Goal: Find contact information: Find contact information

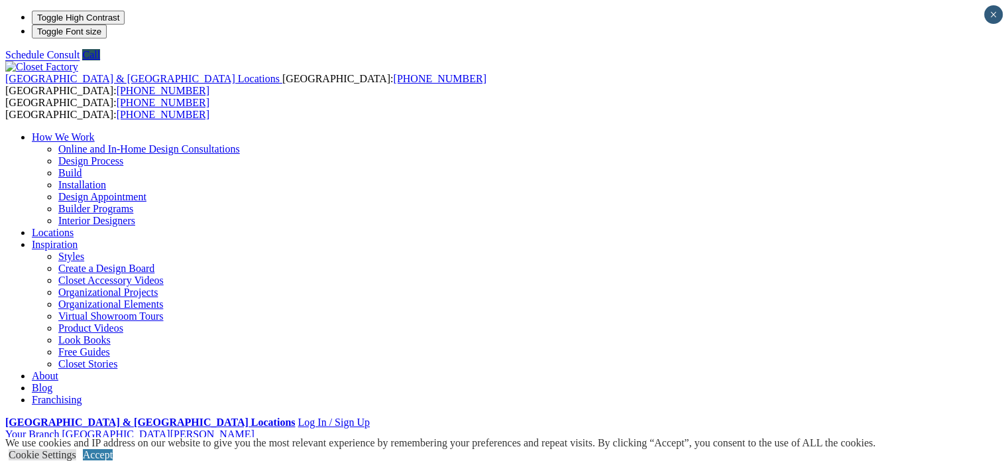
click at [945, 428] on li "Your Branch [GEOGRAPHIC_DATA][PERSON_NAME] ZIP code *" at bounding box center [503, 434] width 997 height 12
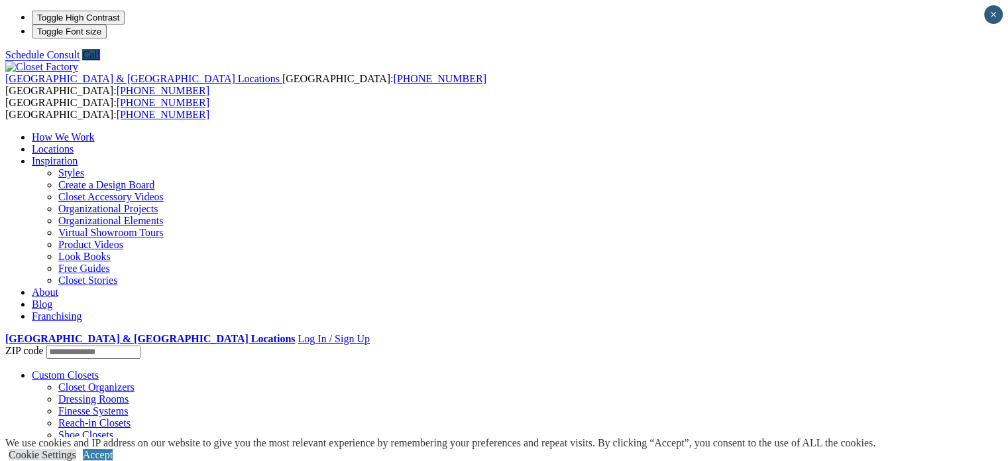
click at [74, 143] on link "Locations" at bounding box center [53, 148] width 42 height 11
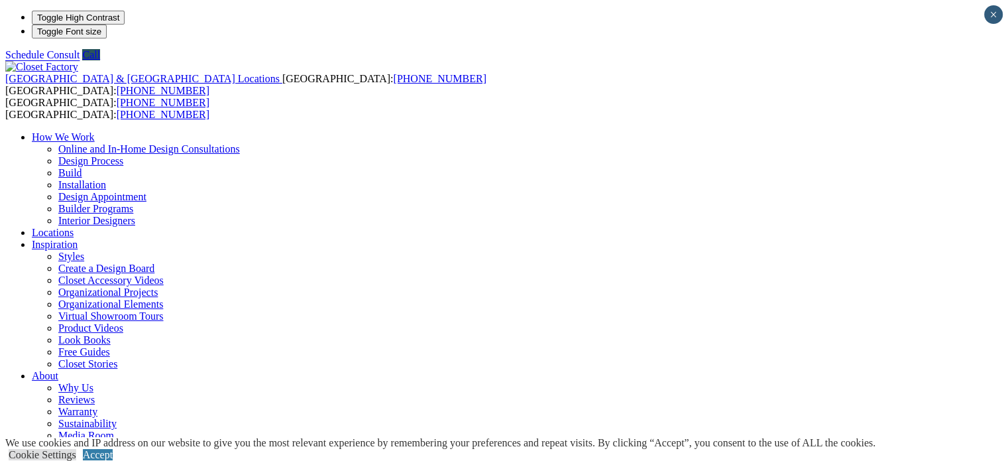
type input "*****"
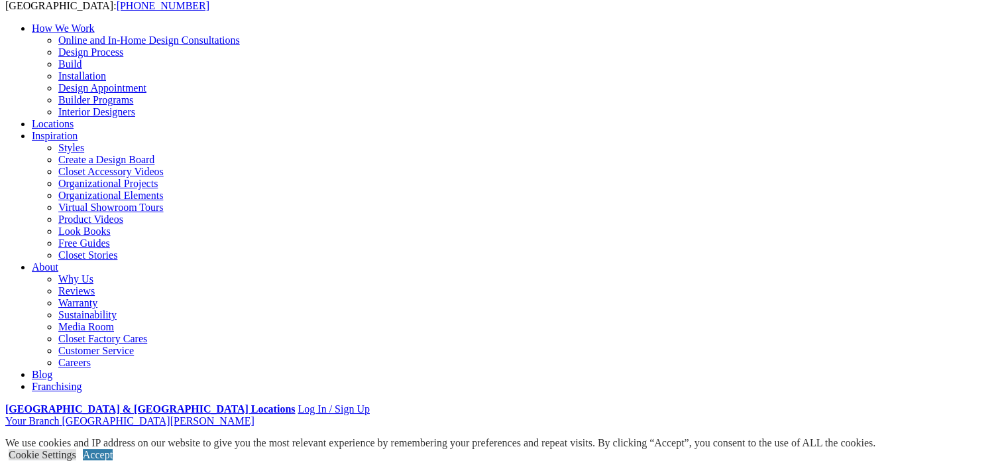
scroll to position [133, 0]
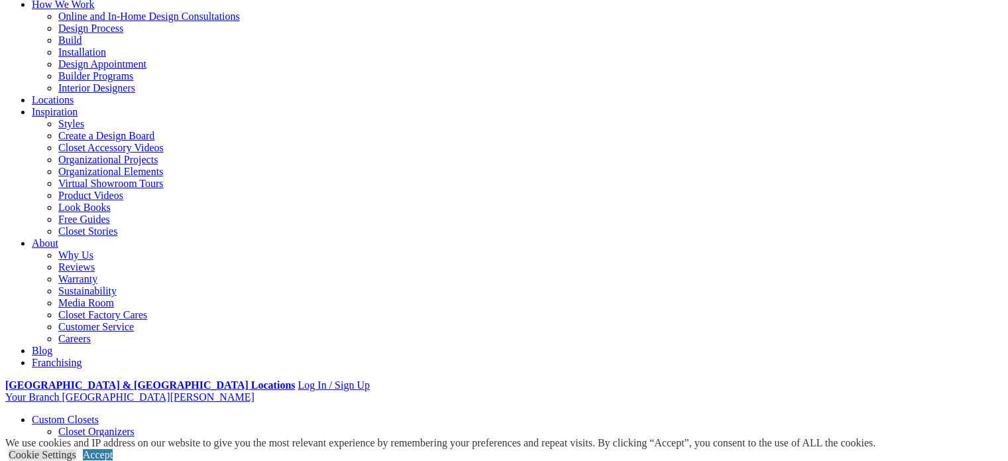
drag, startPoint x: 361, startPoint y: 233, endPoint x: 294, endPoint y: 239, distance: 66.5
copy div "[PHONE_NUMBER]"
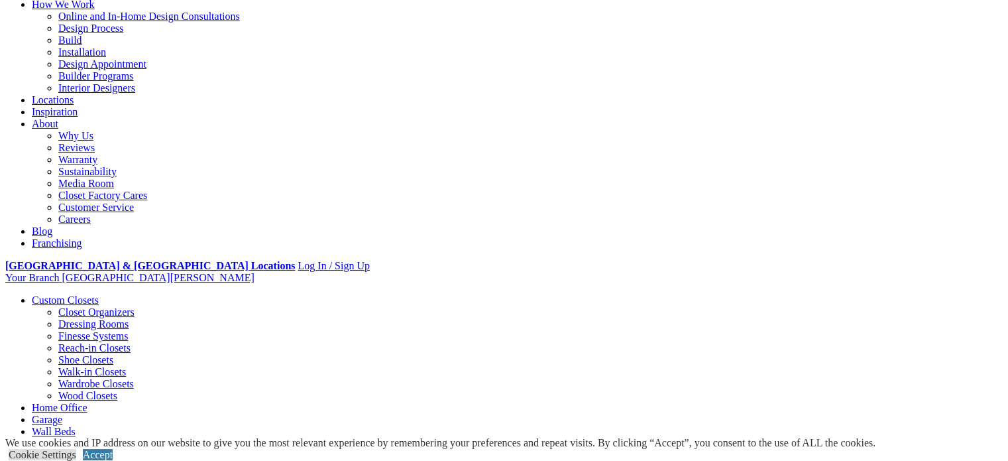
drag, startPoint x: 197, startPoint y: 249, endPoint x: 90, endPoint y: 237, distance: 107.3
copy div "[STREET_ADDRESS]"
drag, startPoint x: 366, startPoint y: 236, endPoint x: 292, endPoint y: 239, distance: 73.6
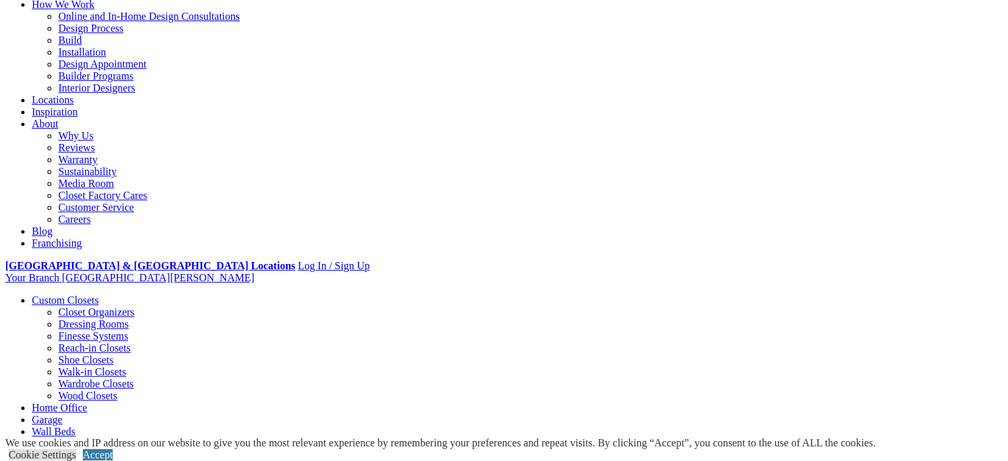
copy div "(650) 595-6695"
